Goal: Task Accomplishment & Management: Use online tool/utility

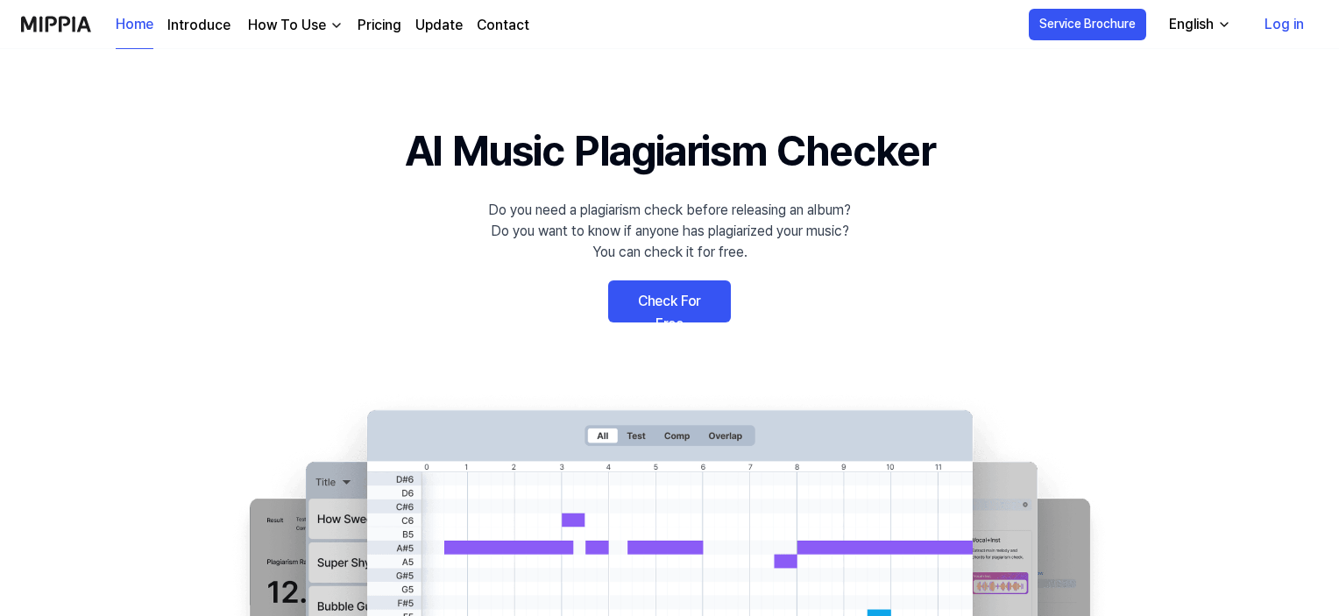
click at [677, 300] on link "Check For Free" at bounding box center [669, 302] width 123 height 42
